Goal: Transaction & Acquisition: Purchase product/service

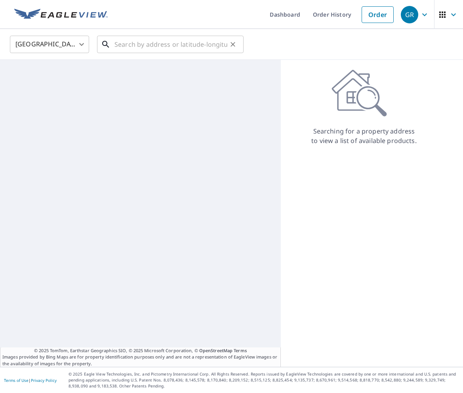
click at [149, 43] on input "text" at bounding box center [170, 44] width 113 height 22
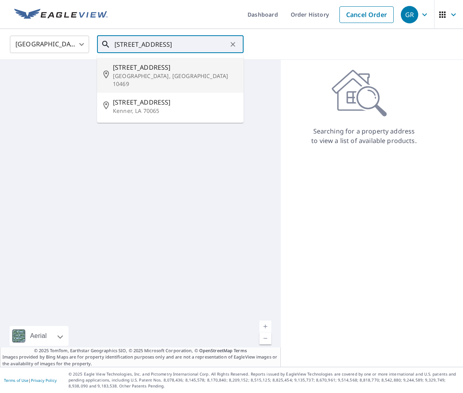
click at [139, 67] on span "[STREET_ADDRESS]" at bounding box center [175, 68] width 124 height 10
type input "[STREET_ADDRESS]"
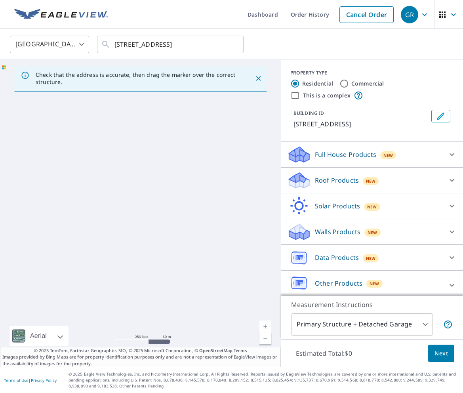
click at [336, 173] on div "Roof Products New" at bounding box center [364, 180] width 155 height 19
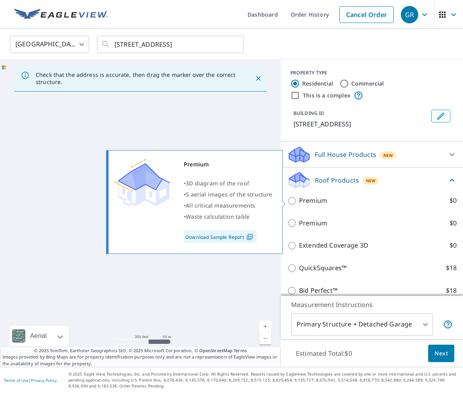
click at [292, 201] on input "Premium $0" at bounding box center [293, 201] width 12 height 10
checkbox input "true"
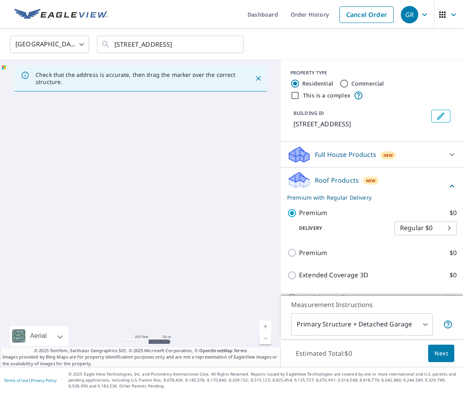
click at [334, 183] on p "Roof Products" at bounding box center [337, 180] width 44 height 10
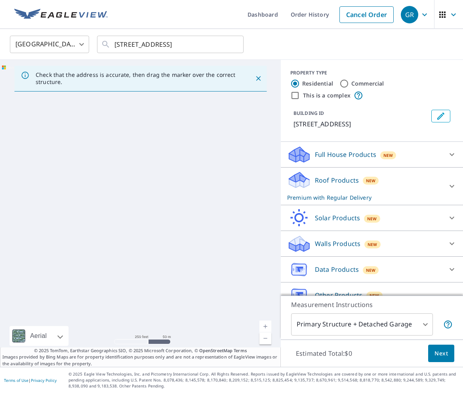
click at [441, 353] on span "Next" at bounding box center [440, 353] width 13 height 10
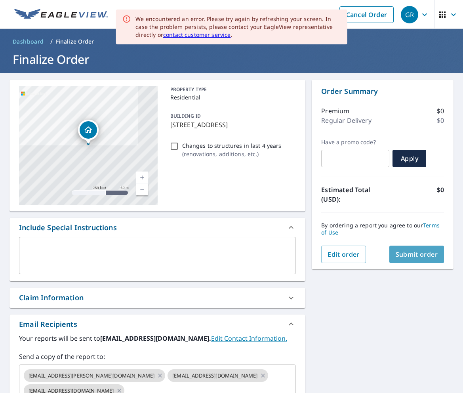
click at [429, 255] on span "Submit order" at bounding box center [416, 254] width 42 height 9
checkbox input "true"
